Goal: Transaction & Acquisition: Download file/media

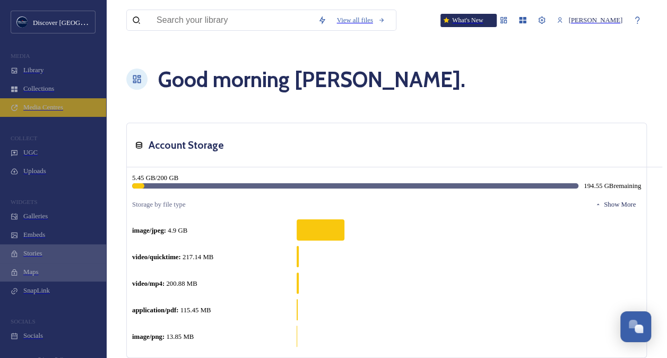
click at [55, 111] on span "Media Centres" at bounding box center [43, 107] width 40 height 8
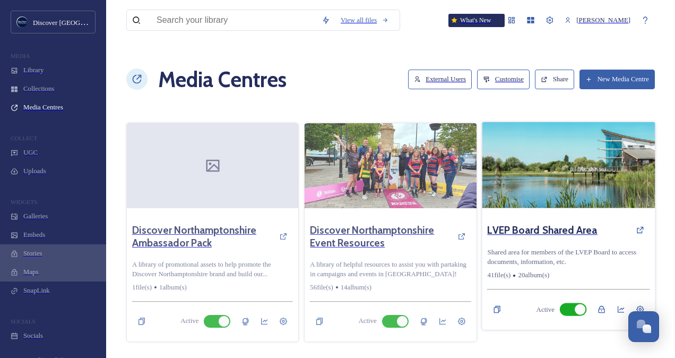
click at [545, 223] on h3 "LVEP Board Shared Area" at bounding box center [542, 229] width 110 height 13
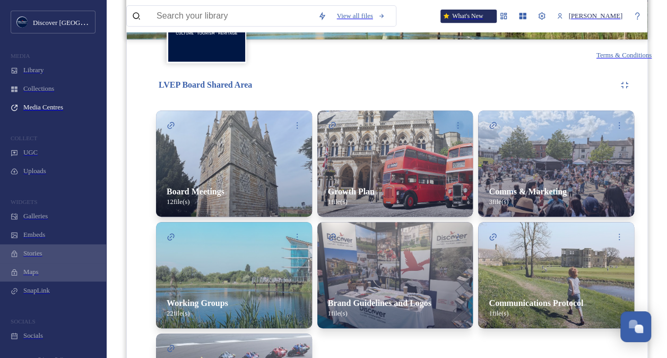
scroll to position [238, 0]
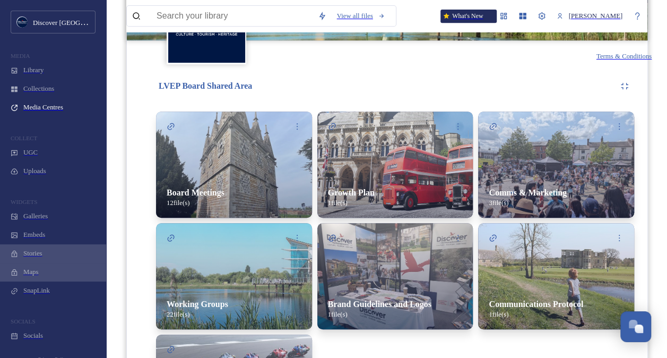
click at [248, 177] on div "Board Meetings 12 file(s)" at bounding box center [244, 197] width 177 height 40
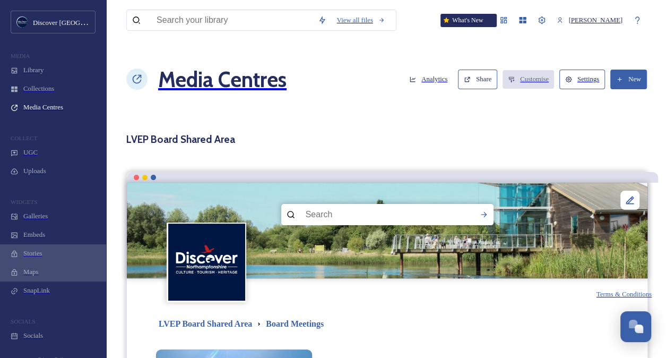
scroll to position [140, 0]
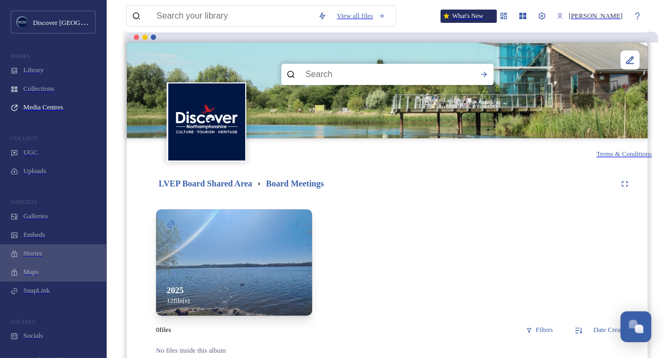
click at [223, 222] on img at bounding box center [234, 262] width 156 height 106
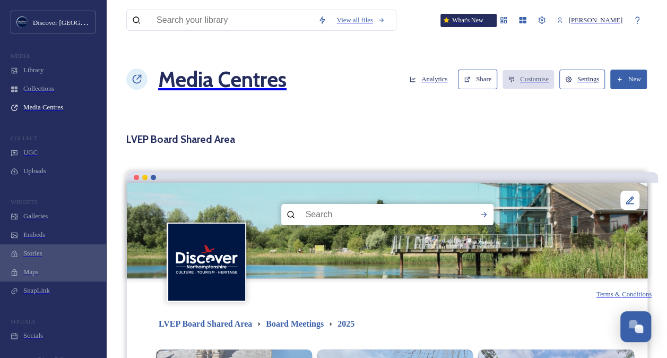
scroll to position [251, 0]
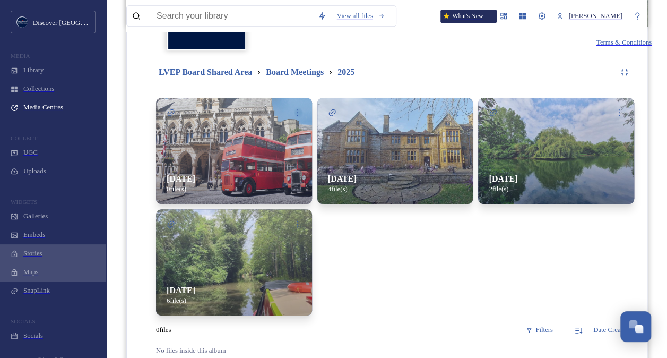
click at [199, 226] on img at bounding box center [234, 262] width 156 height 106
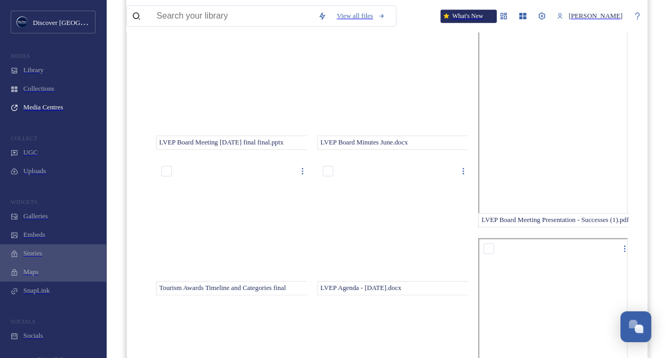
scroll to position [359, 0]
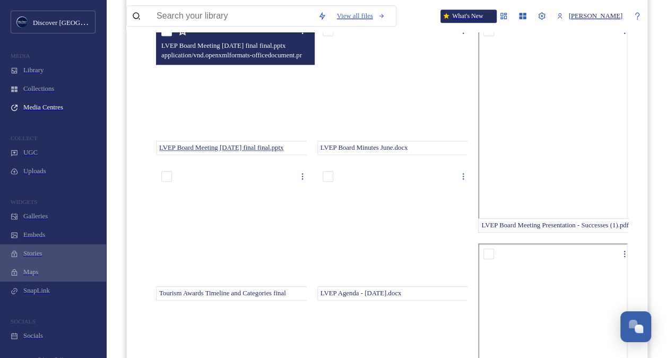
click at [222, 144] on span "LVEP Board Meeting [DATE] final final.pptx" at bounding box center [221, 147] width 124 height 7
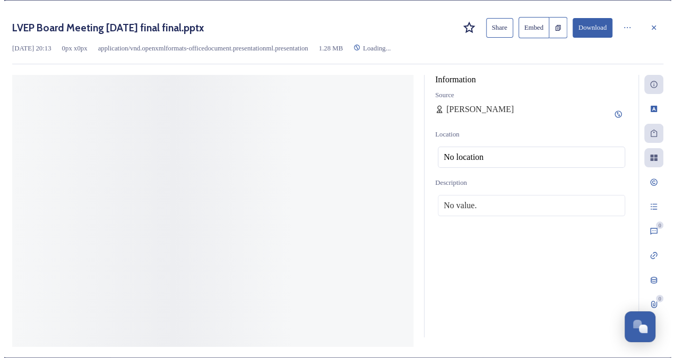
scroll to position [215, 0]
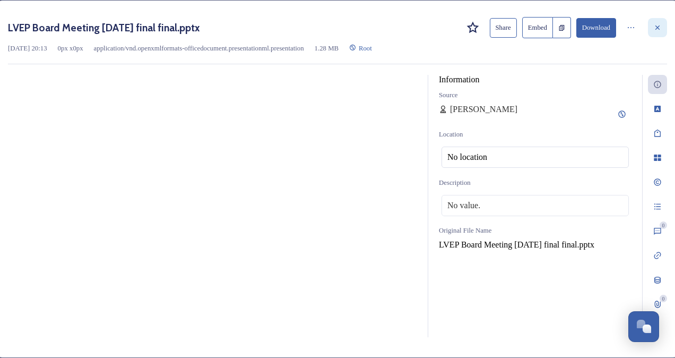
click at [653, 31] on icon at bounding box center [657, 27] width 8 height 8
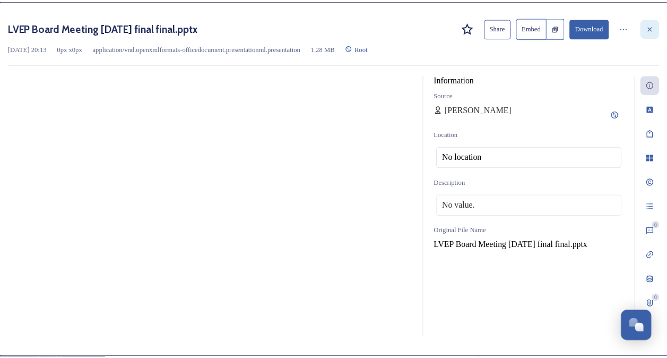
scroll to position [359, 0]
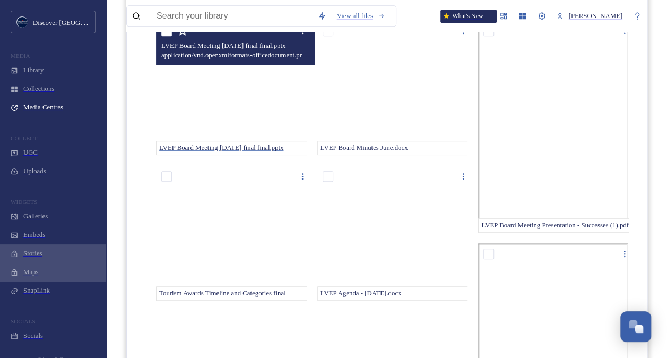
click at [255, 144] on span "LVEP Board Meeting [DATE] final final.pptx" at bounding box center [221, 147] width 124 height 7
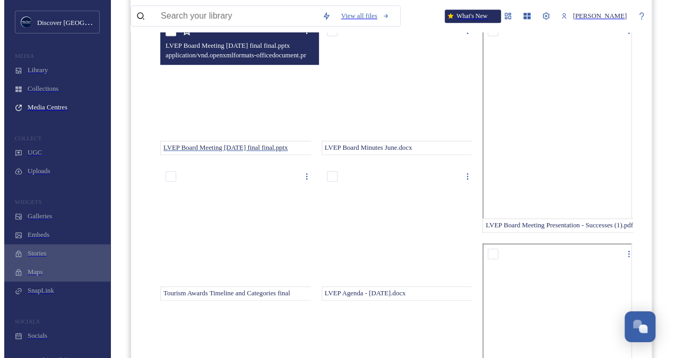
scroll to position [215, 0]
